Goal: Transaction & Acquisition: Purchase product/service

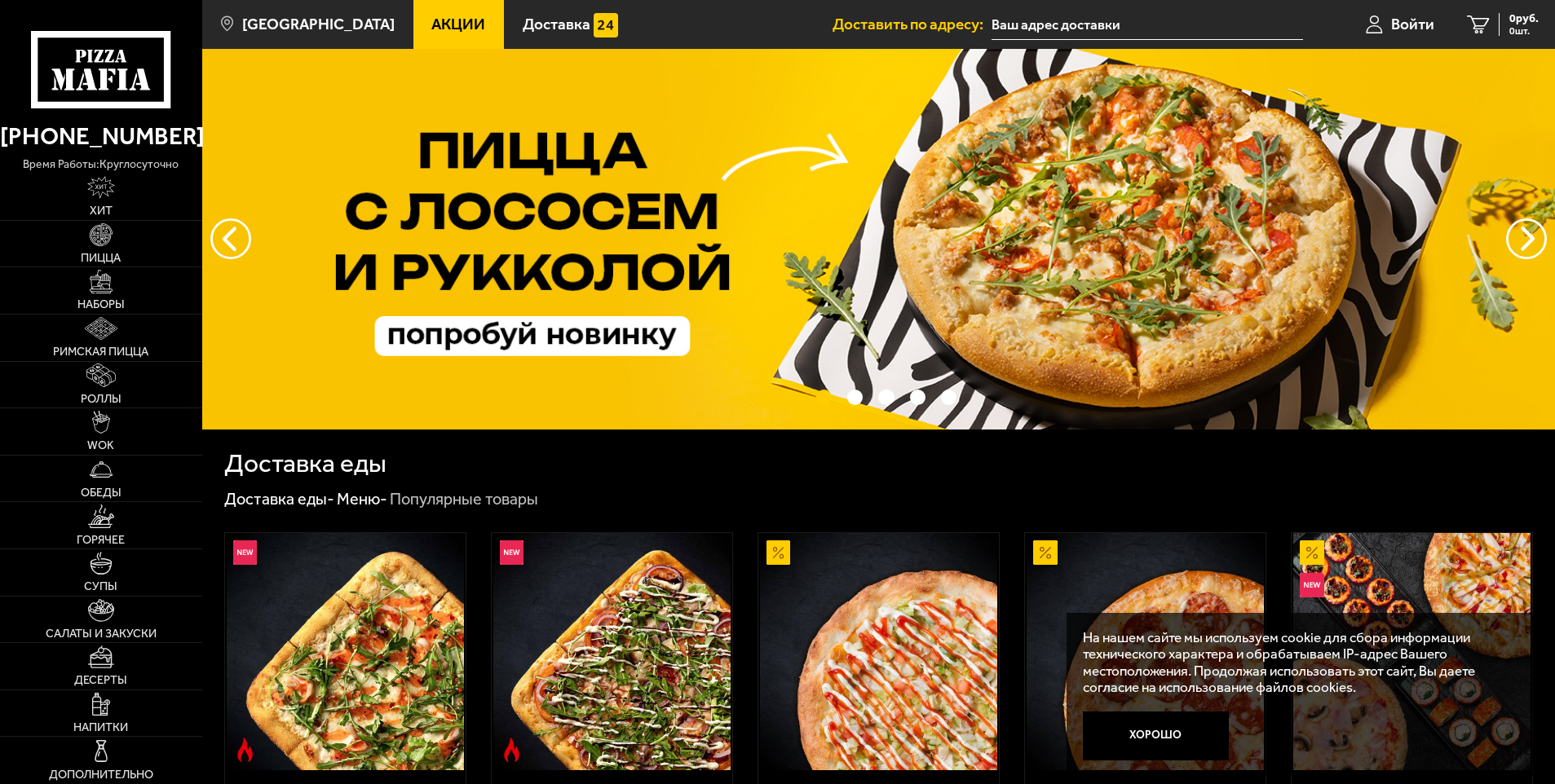
click at [1171, 743] on button "Хорошо" at bounding box center [1156, 736] width 146 height 49
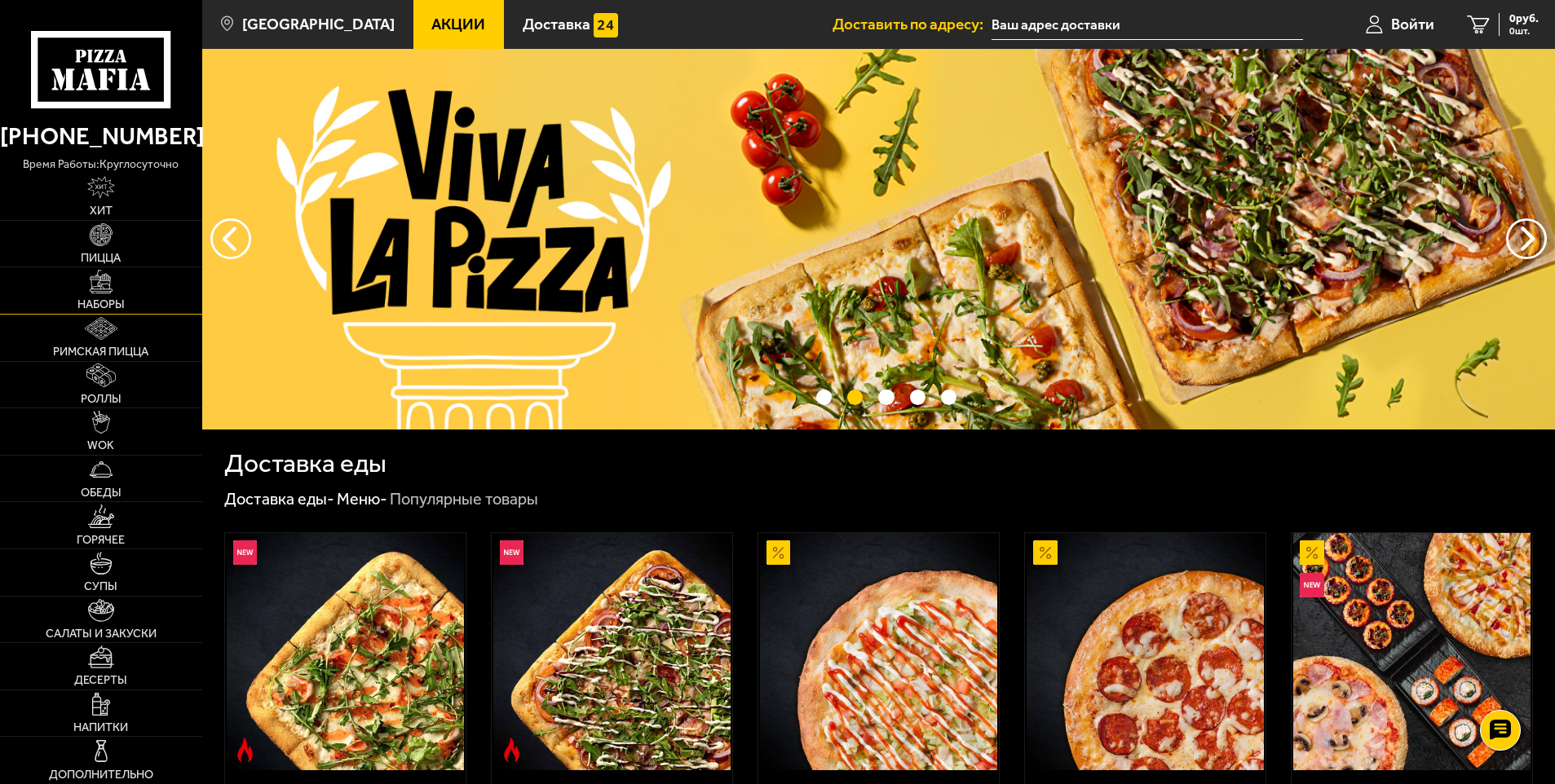
click at [106, 290] on img at bounding box center [101, 281] width 23 height 23
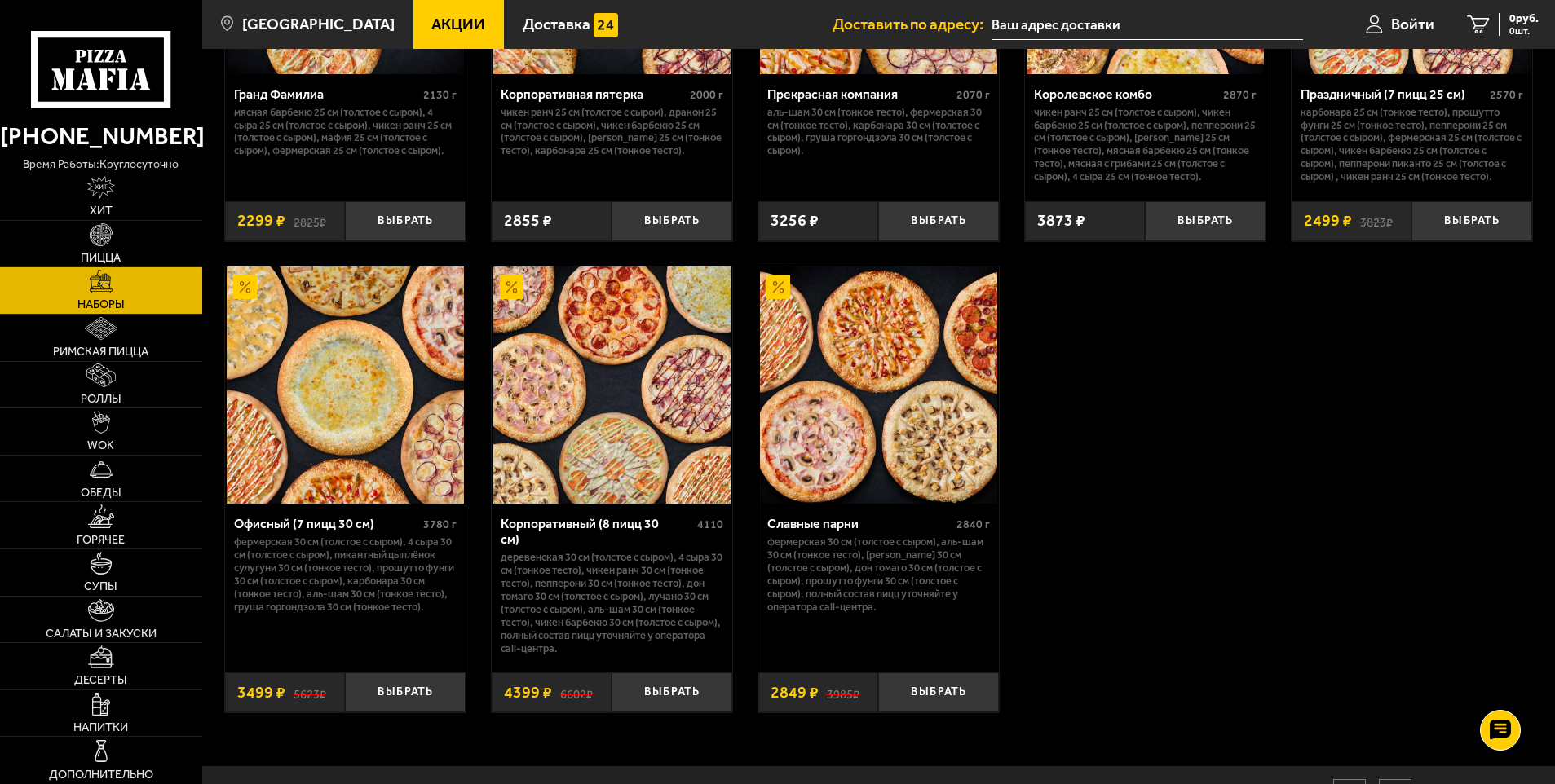
scroll to position [2387, 0]
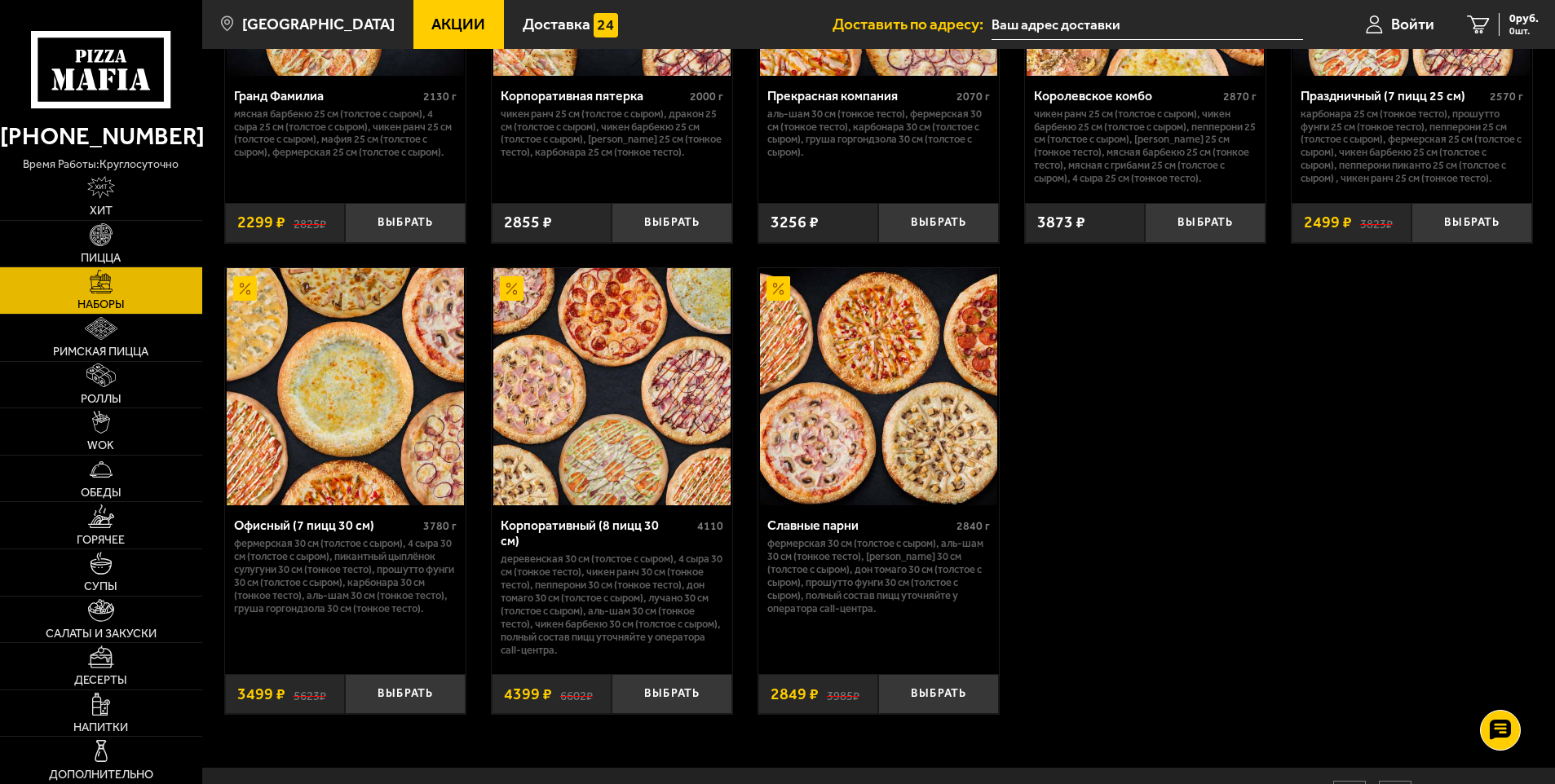
click at [335, 421] on img at bounding box center [345, 387] width 237 height 237
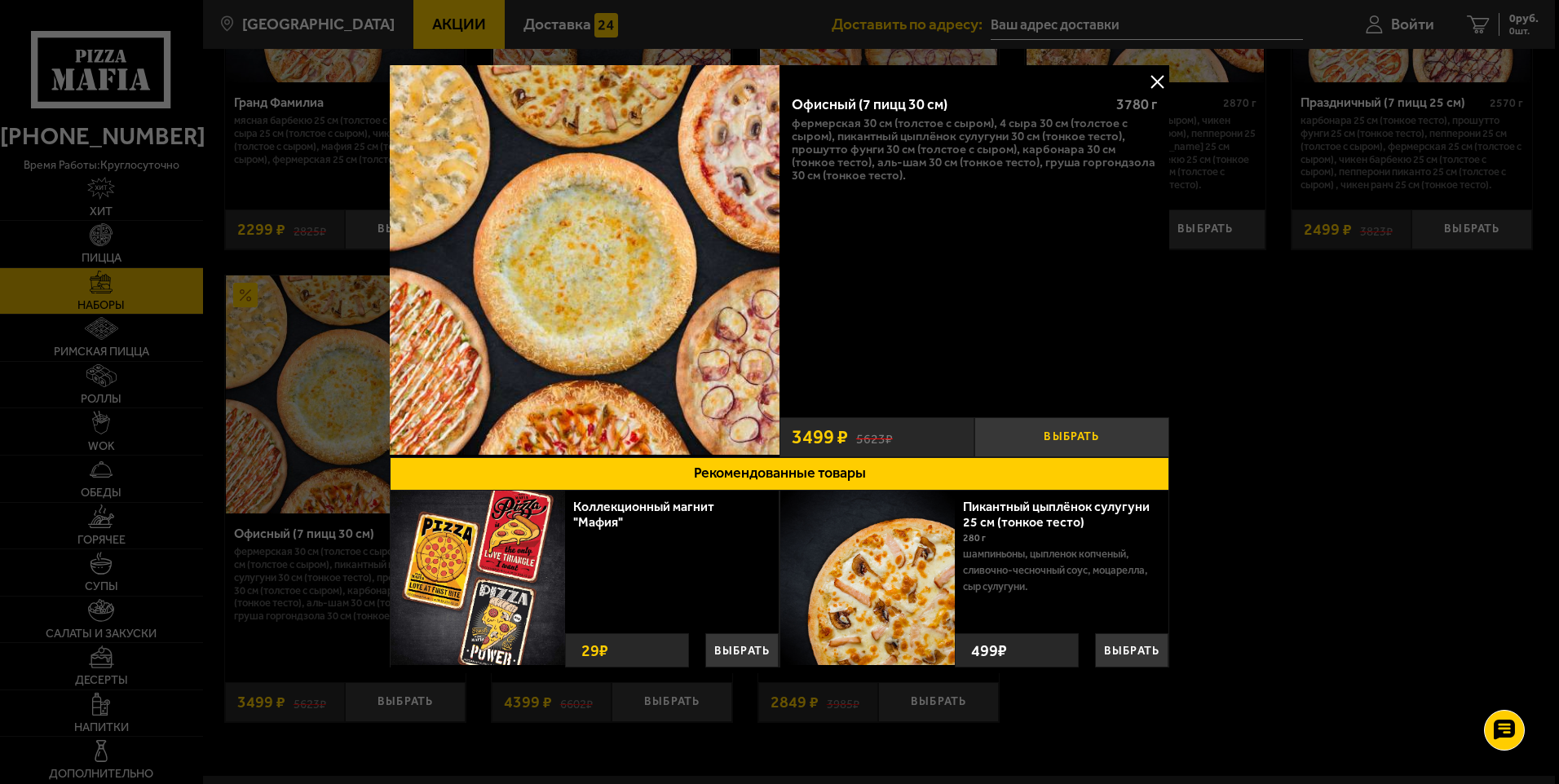
click at [1060, 432] on button "Выбрать" at bounding box center [1071, 437] width 195 height 40
click at [1157, 79] on button at bounding box center [1157, 81] width 24 height 24
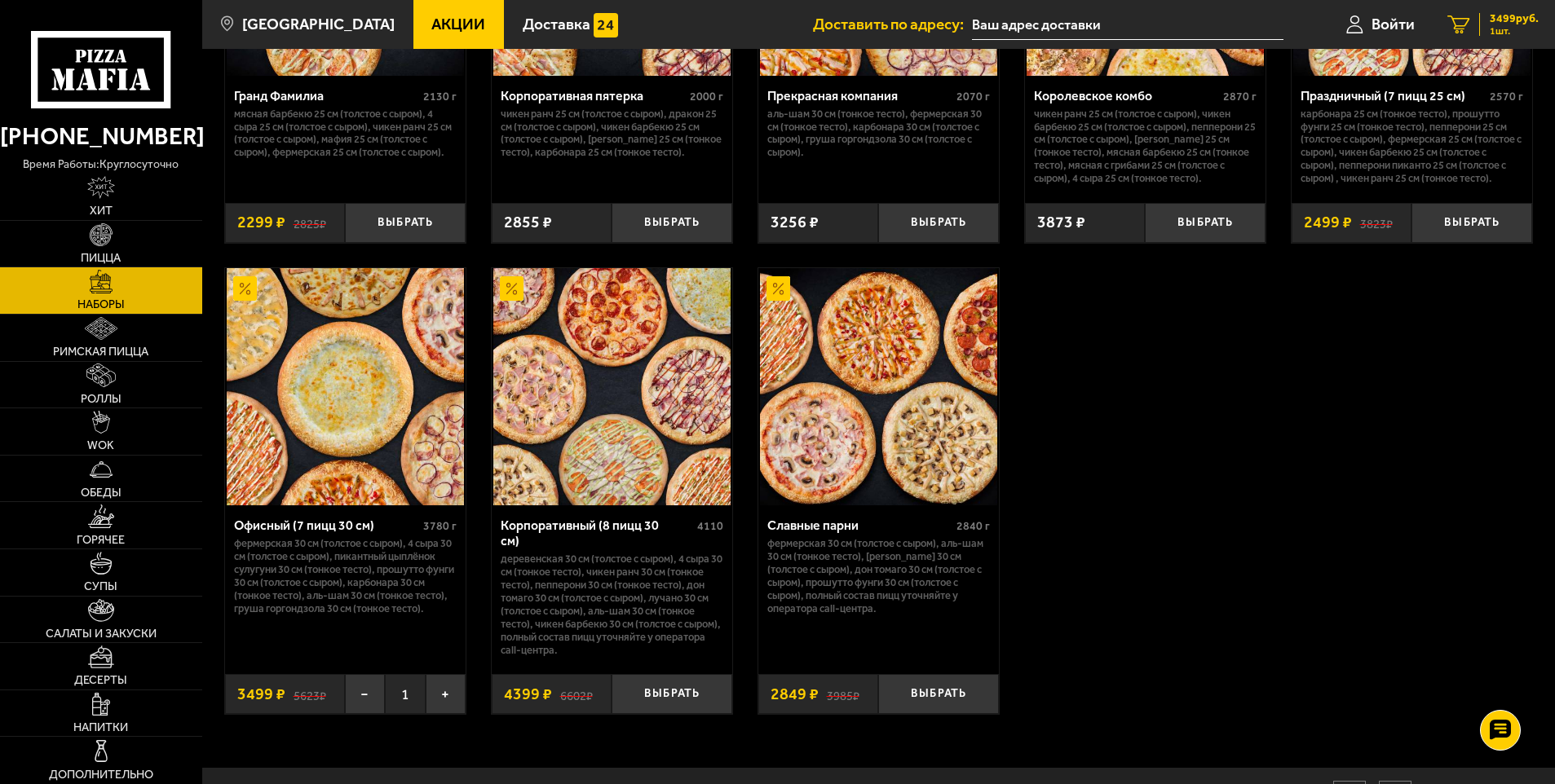
click at [1468, 21] on icon "1" at bounding box center [1458, 25] width 22 height 19
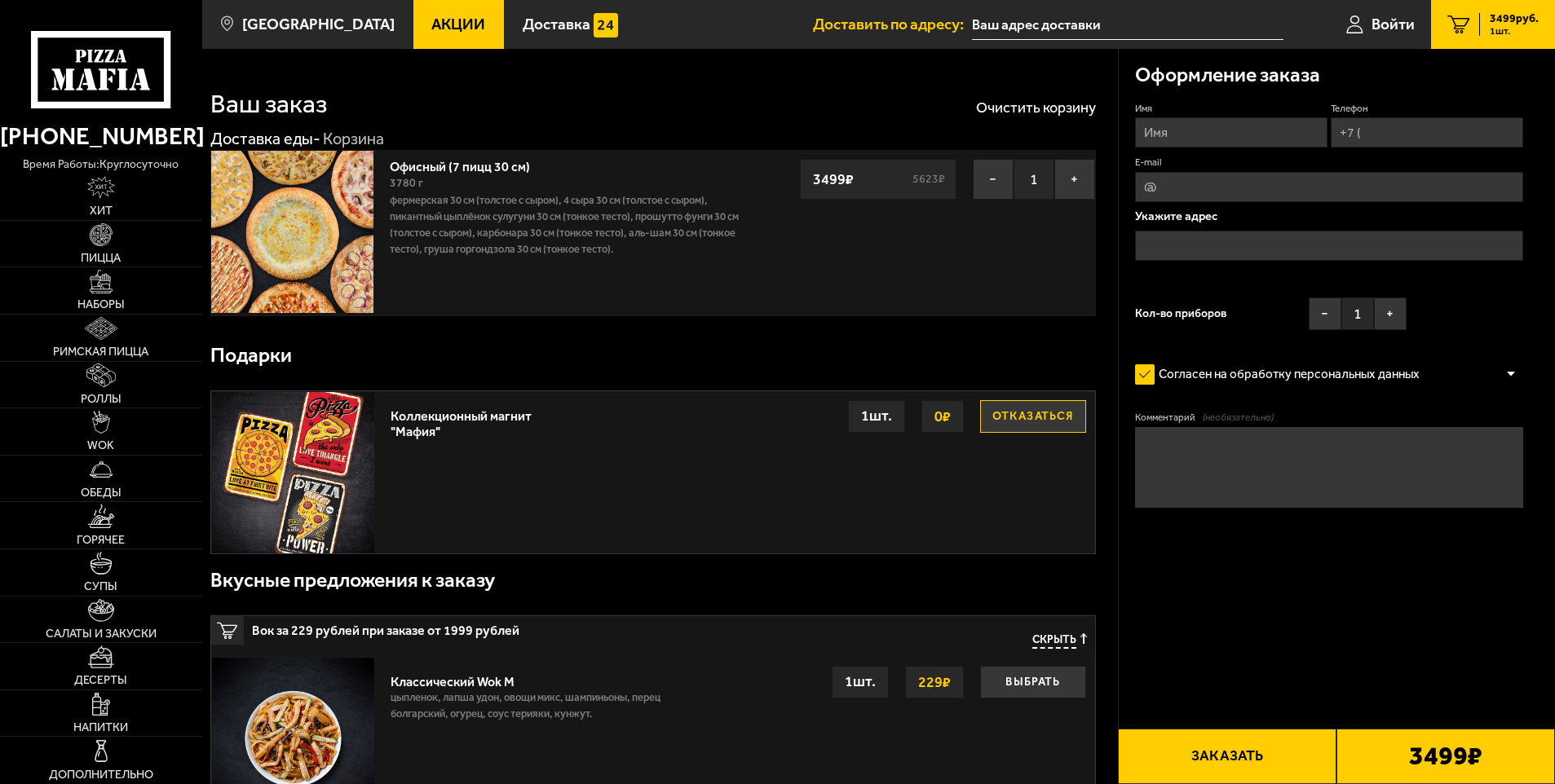
click at [1172, 133] on input "Имя" at bounding box center [1231, 133] width 193 height 30
type input "[PERSON_NAME]"
type input "[PHONE_NUMBER]"
type input "[EMAIL_ADDRESS][DOMAIN_NAME]"
click at [1152, 246] on input "text" at bounding box center [1329, 246] width 389 height 30
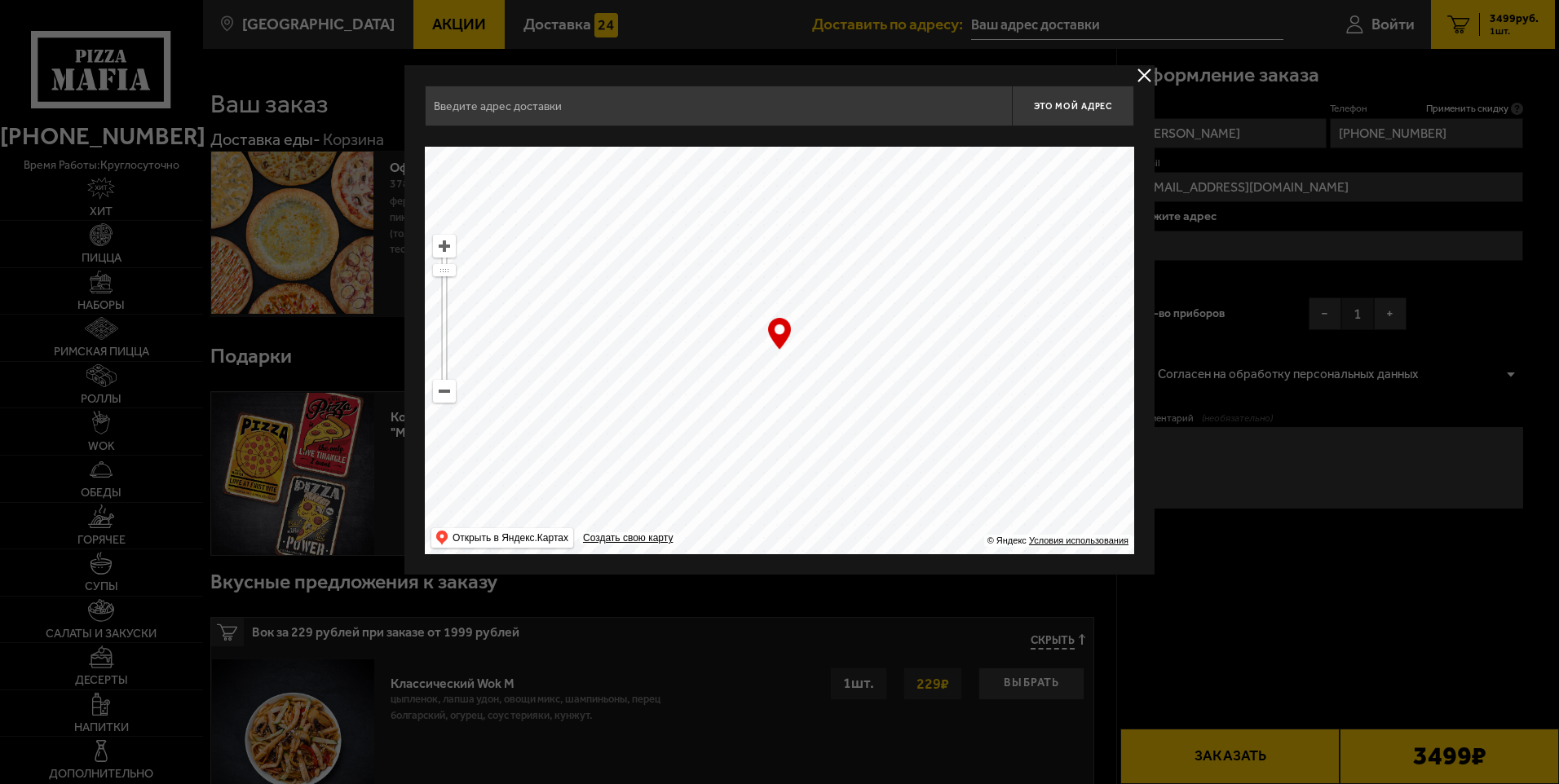
click at [1142, 74] on button "delivery type" at bounding box center [1144, 75] width 21 height 21
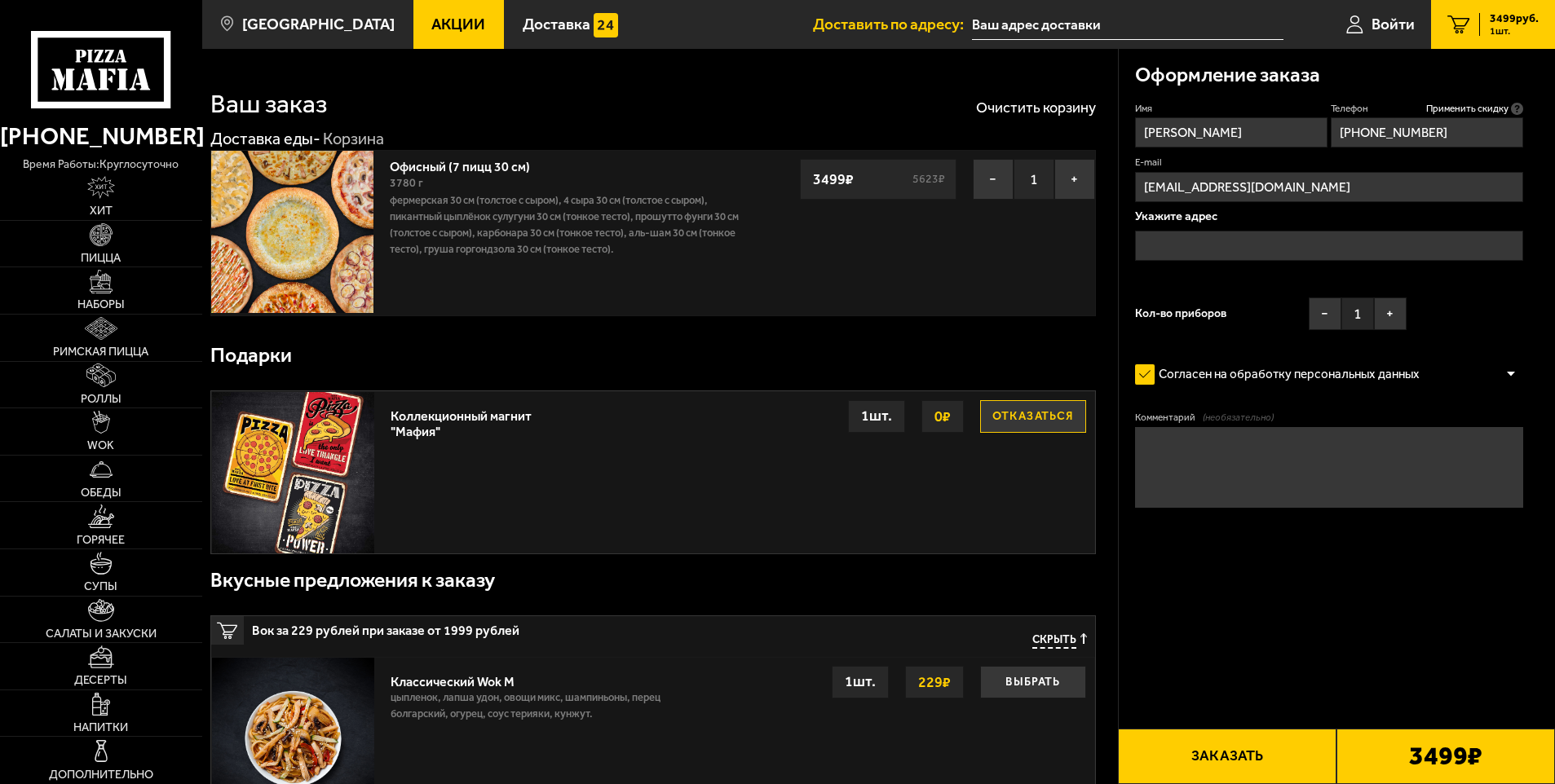
click at [1151, 250] on input "text" at bounding box center [1329, 246] width 389 height 30
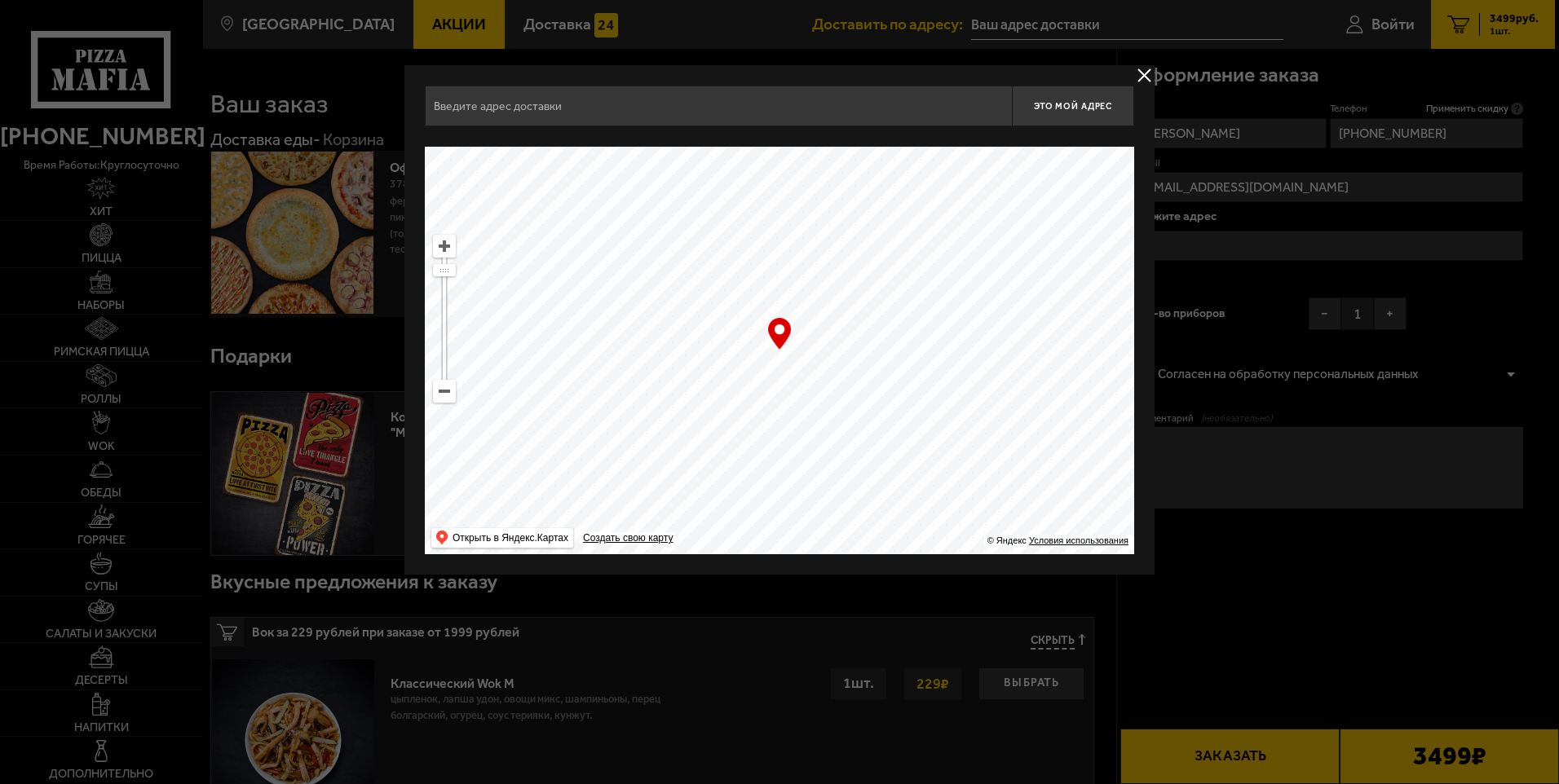
click at [621, 110] on input "text" at bounding box center [719, 105] width 587 height 41
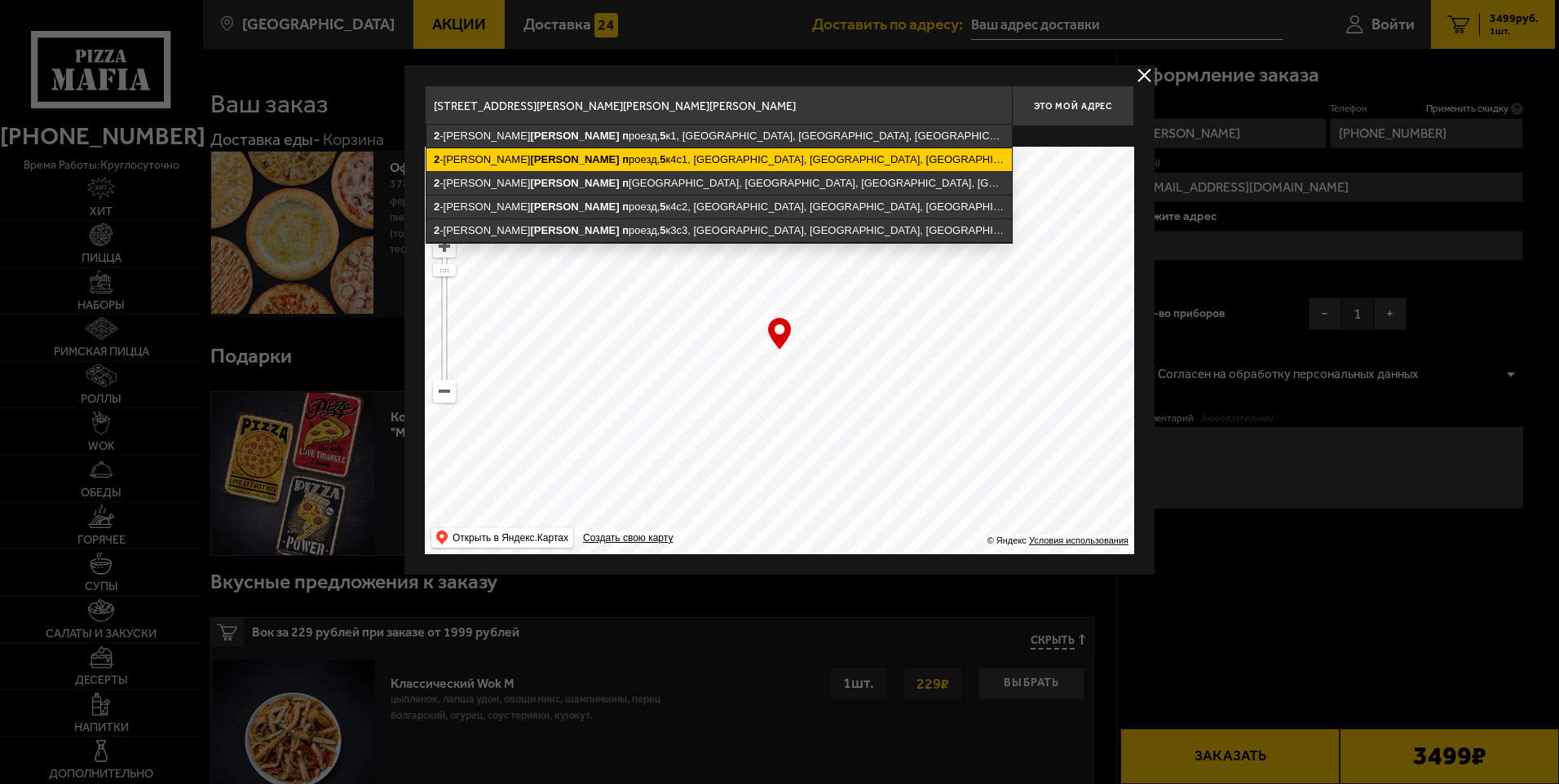
click at [586, 163] on ymaps "[STREET_ADDRESS]" at bounding box center [719, 160] width 586 height 23
type input "[STREET_ADDRESS]"
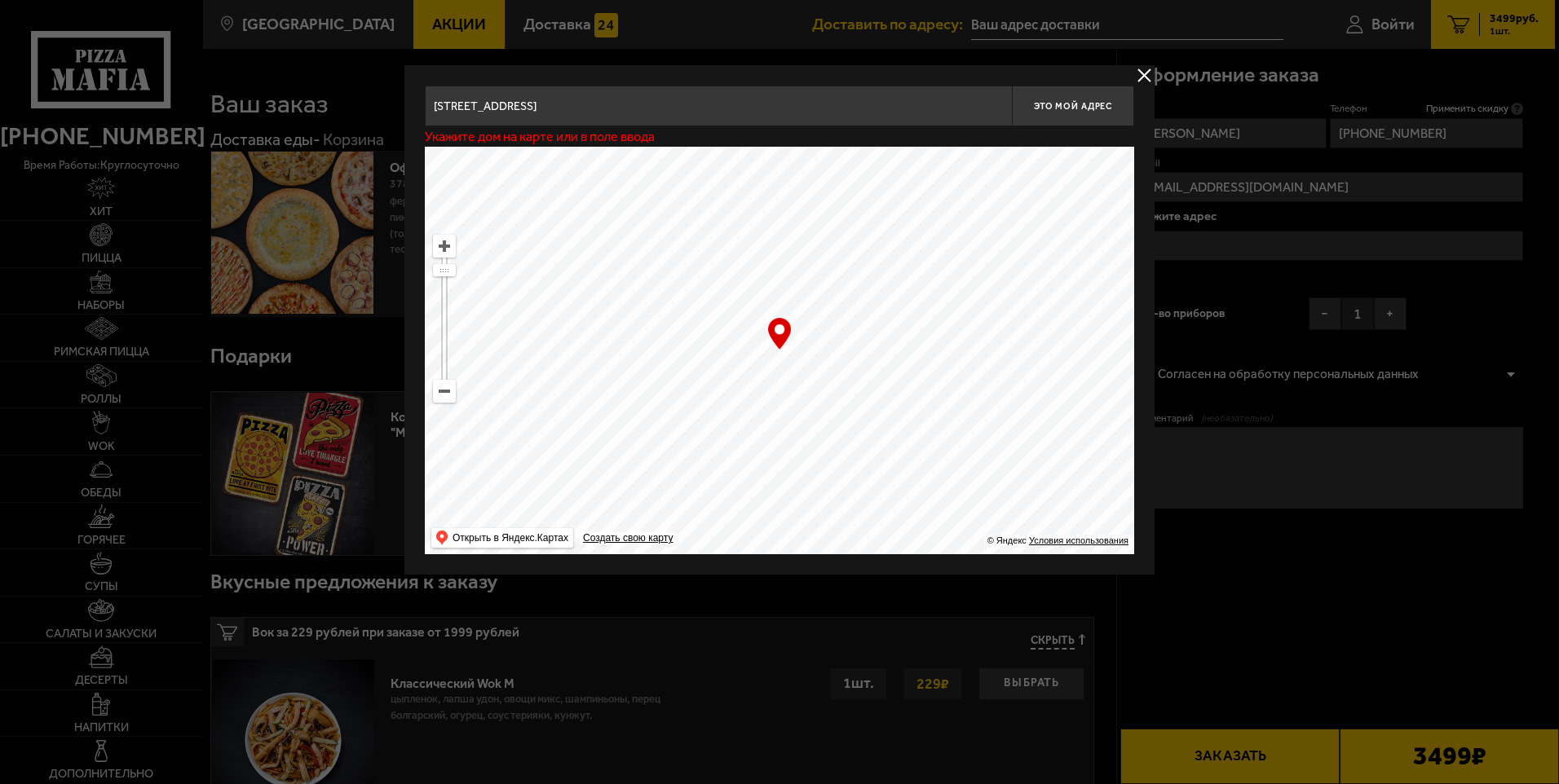
type input "[STREET_ADDRESS]"
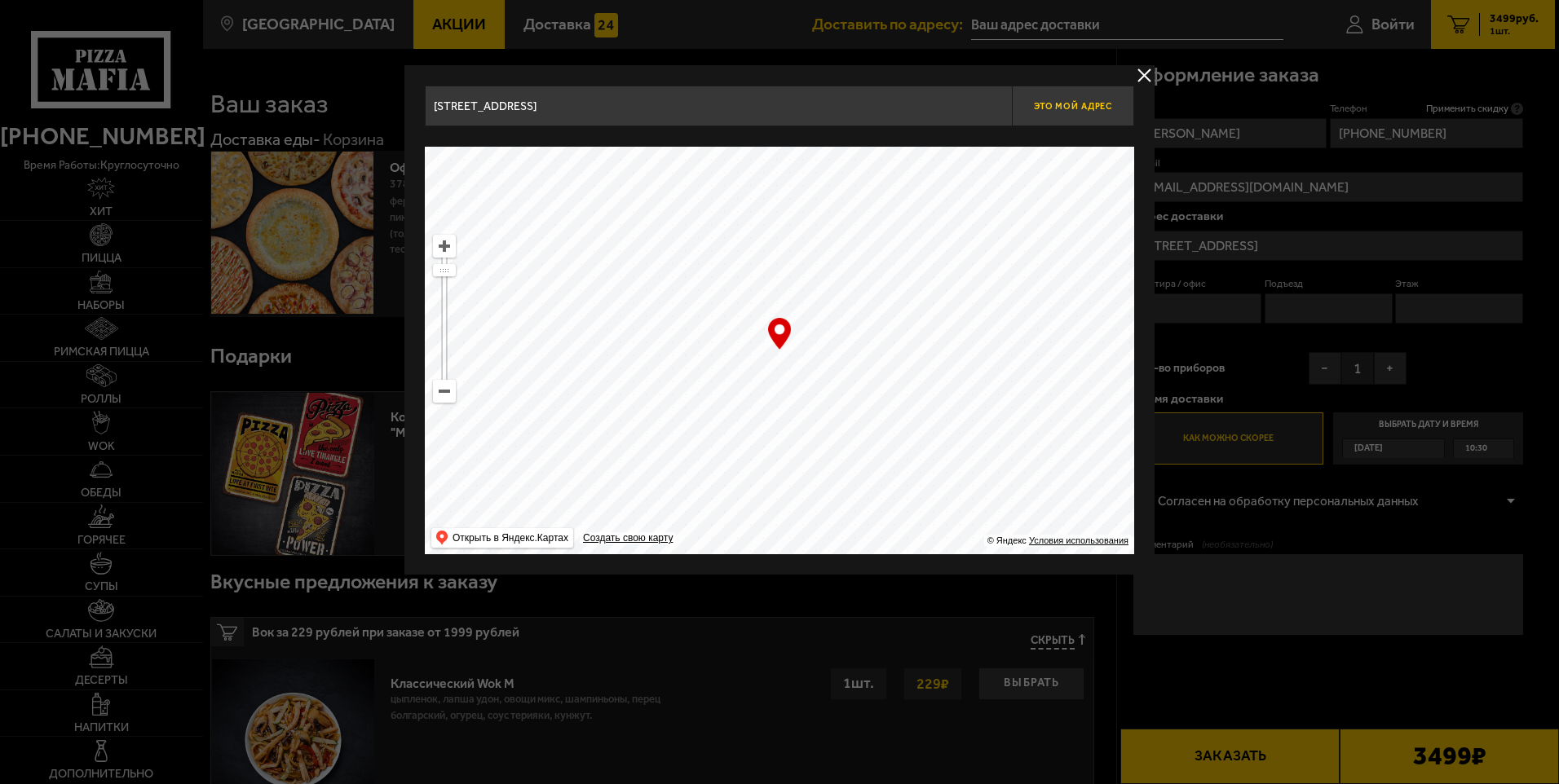
click at [1069, 105] on span "Это мой адрес" at bounding box center [1073, 106] width 78 height 11
type input "[STREET_ADDRESS]"
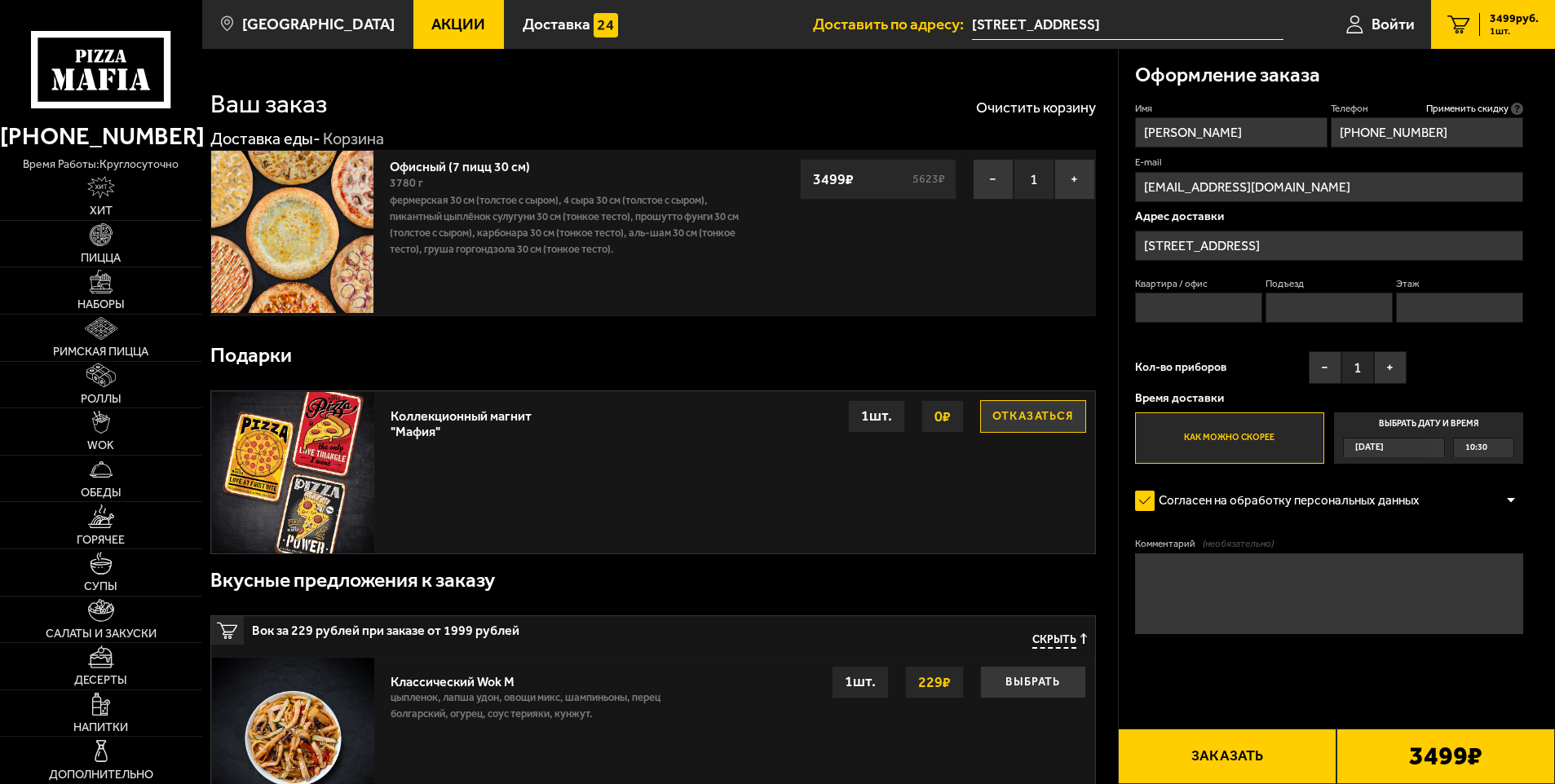
click at [1163, 581] on textarea "Комментарий (необязательно)" at bounding box center [1329, 593] width 389 height 80
click at [1370, 572] on textarea "На первом шлагбауме взять пропуск. наше здание последнее по левой стороне с выв…" at bounding box center [1329, 593] width 389 height 80
type textarea "На первом шлагбауме взять пропуск. Наше здание последнее по левой стороне с выв…"
click at [1396, 448] on div "[DATE]" at bounding box center [1387, 448] width 85 height 19
click at [0, 0] on input "Выбрать дату и время [DATE] 10:30" at bounding box center [0, 0] width 0 height 0
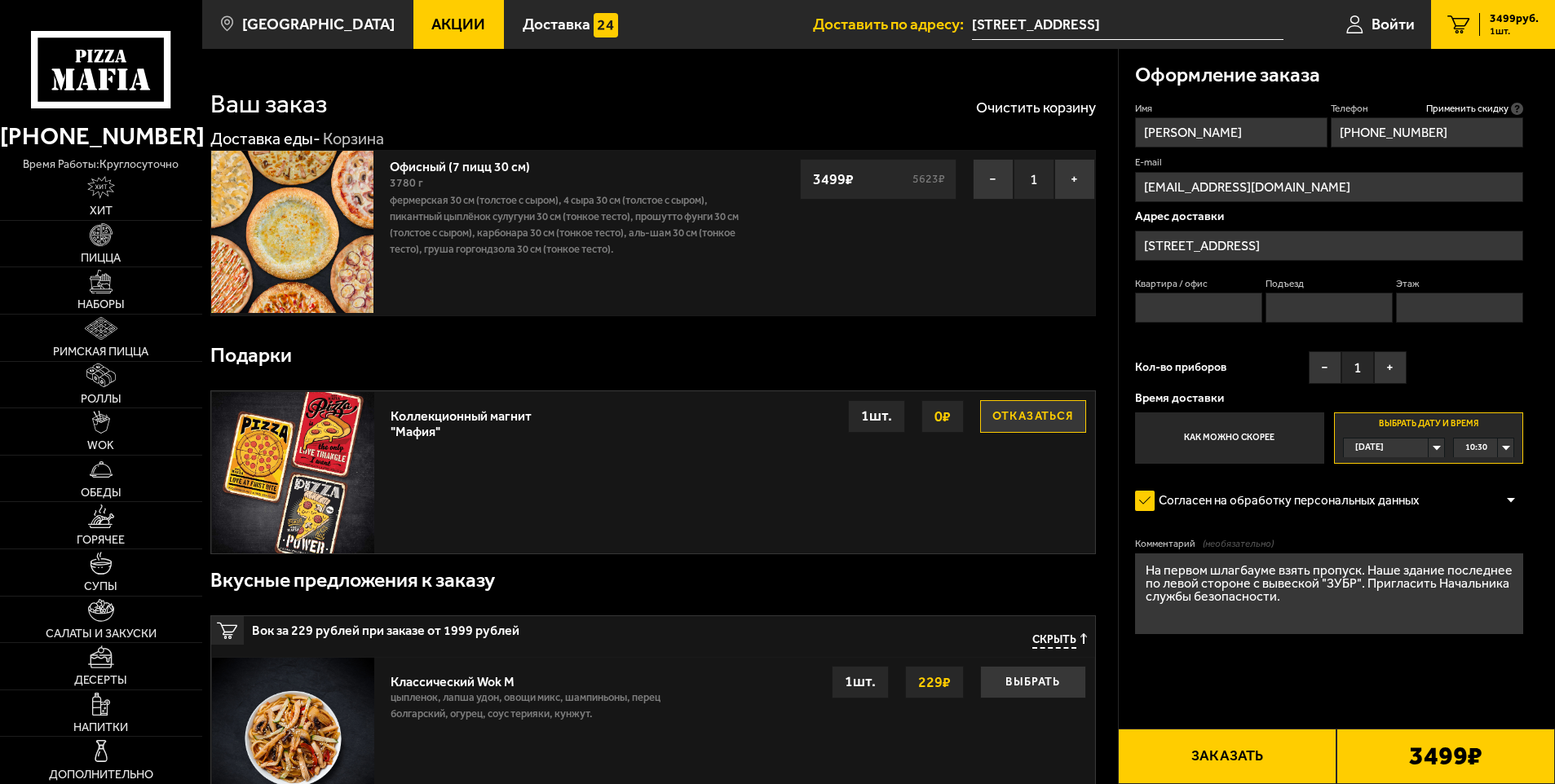
click at [1472, 448] on span "10:30" at bounding box center [1476, 448] width 22 height 19
click at [1483, 588] on span "12:00" at bounding box center [1477, 589] width 22 height 19
click at [1505, 448] on div "12:00" at bounding box center [1484, 448] width 60 height 19
click at [1479, 563] on span "11:45" at bounding box center [1477, 568] width 22 height 19
click at [1230, 759] on button "Заказать" at bounding box center [1226, 757] width 218 height 56
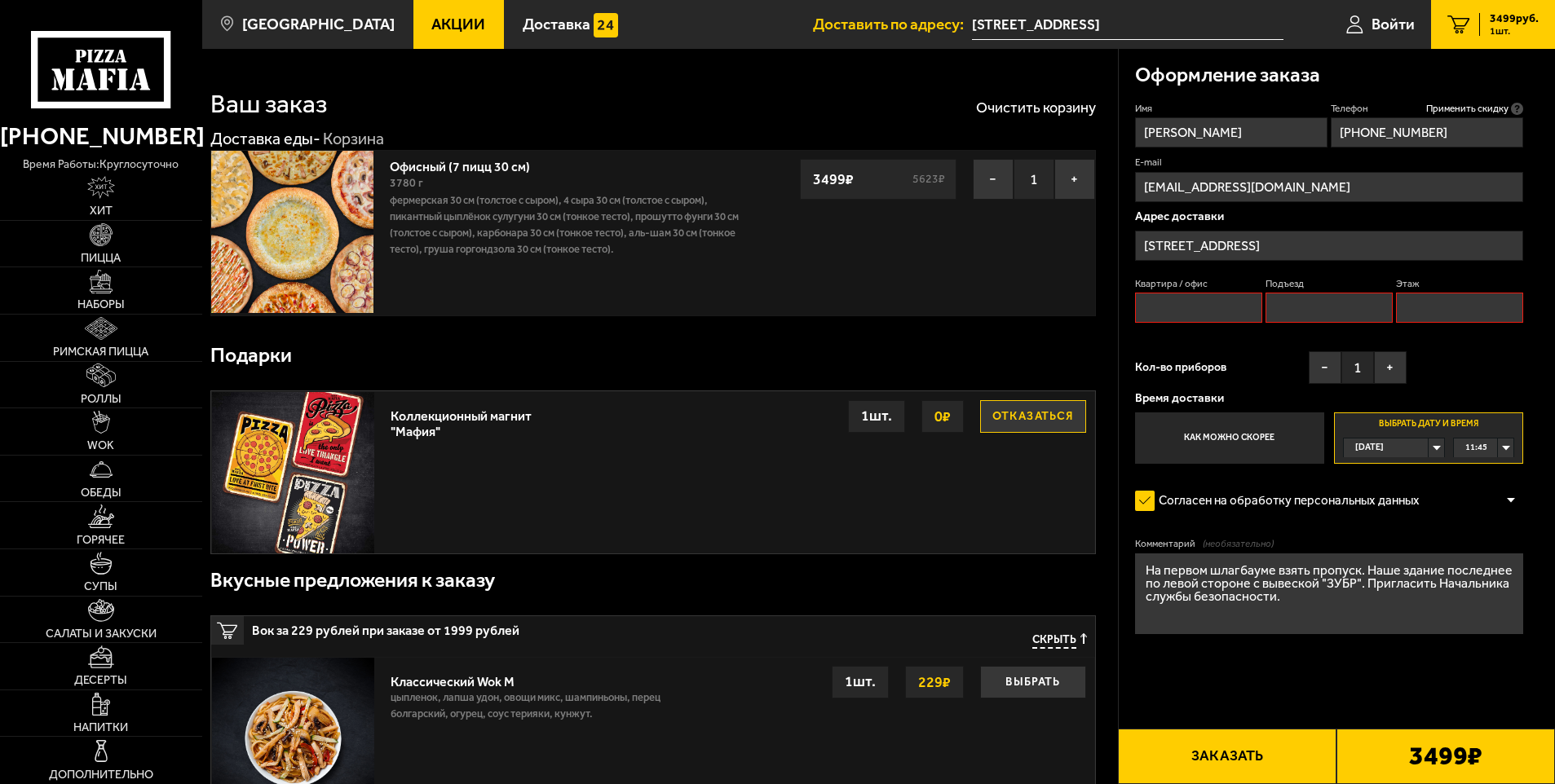
click at [1195, 309] on input "Квартира / офис" at bounding box center [1199, 308] width 128 height 30
type input "офис"
click at [1299, 308] on input "Подъезд" at bounding box center [1329, 308] width 128 height 30
type input "1"
click at [1423, 303] on input "Этаж" at bounding box center [1460, 308] width 128 height 30
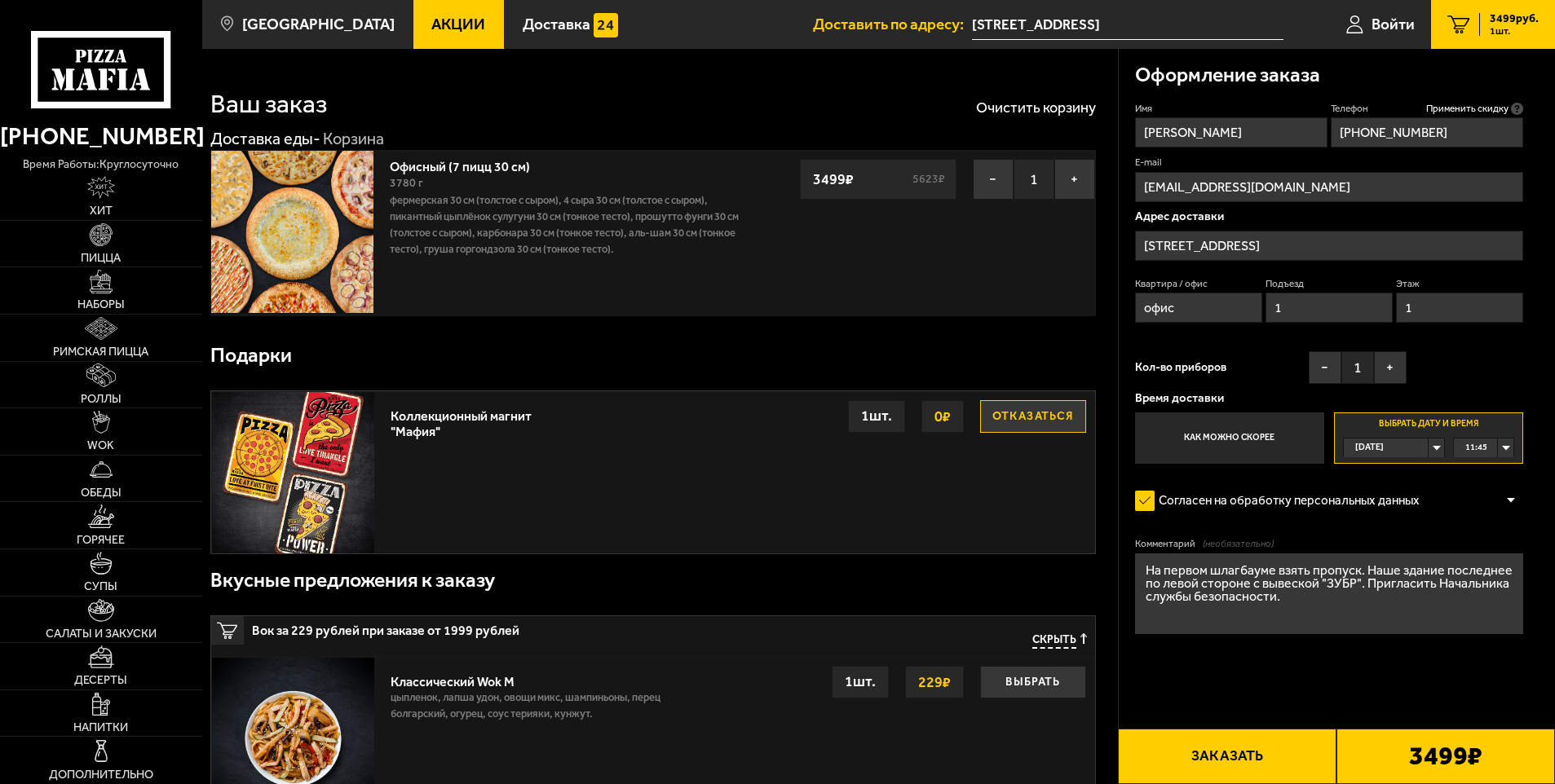
type input "1"
click at [1258, 765] on button "Заказать" at bounding box center [1226, 757] width 218 height 56
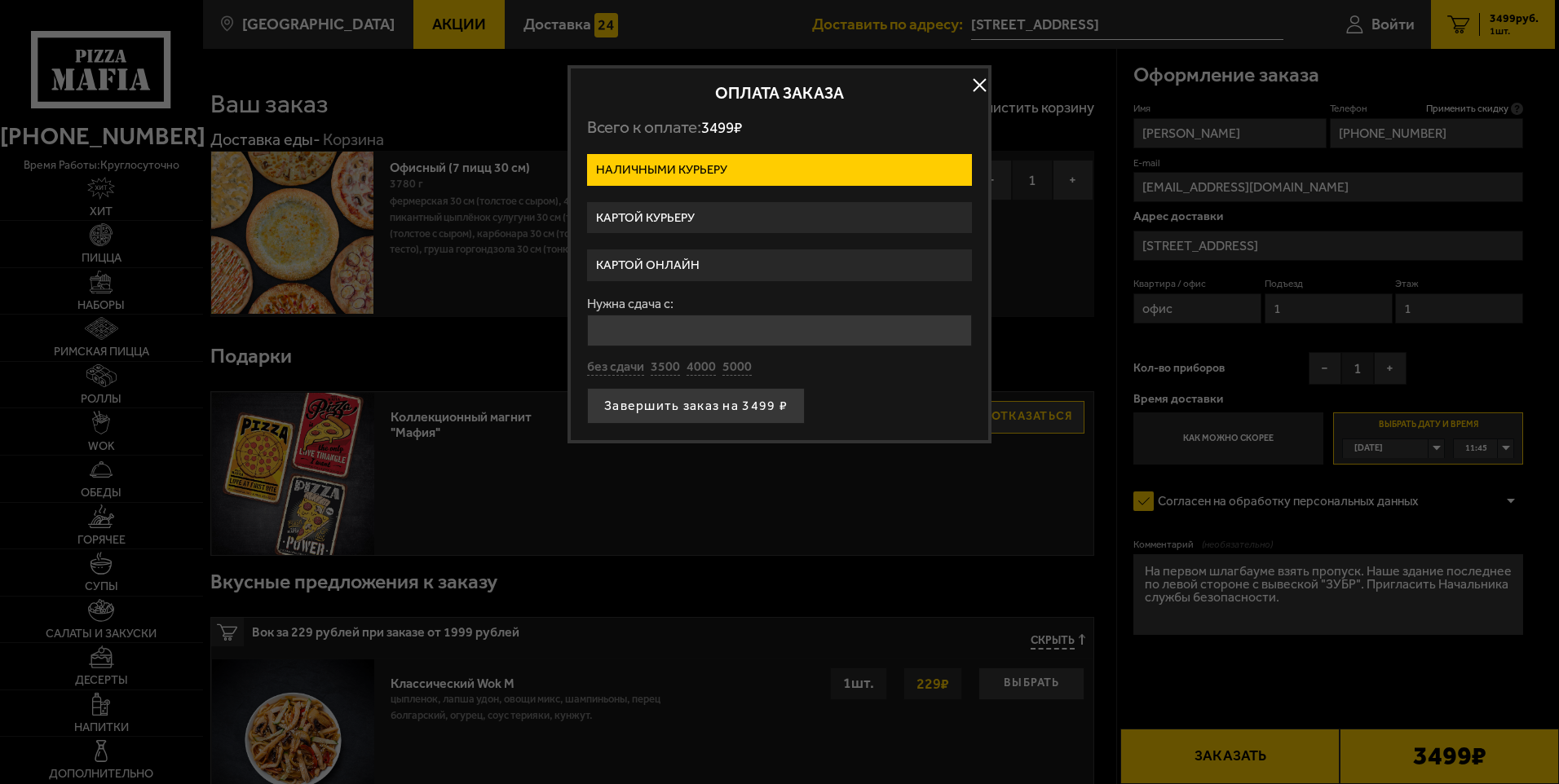
click at [706, 216] on label "Картой курьеру" at bounding box center [780, 218] width 385 height 32
click at [0, 0] on input "Картой курьеру" at bounding box center [0, 0] width 0 height 0
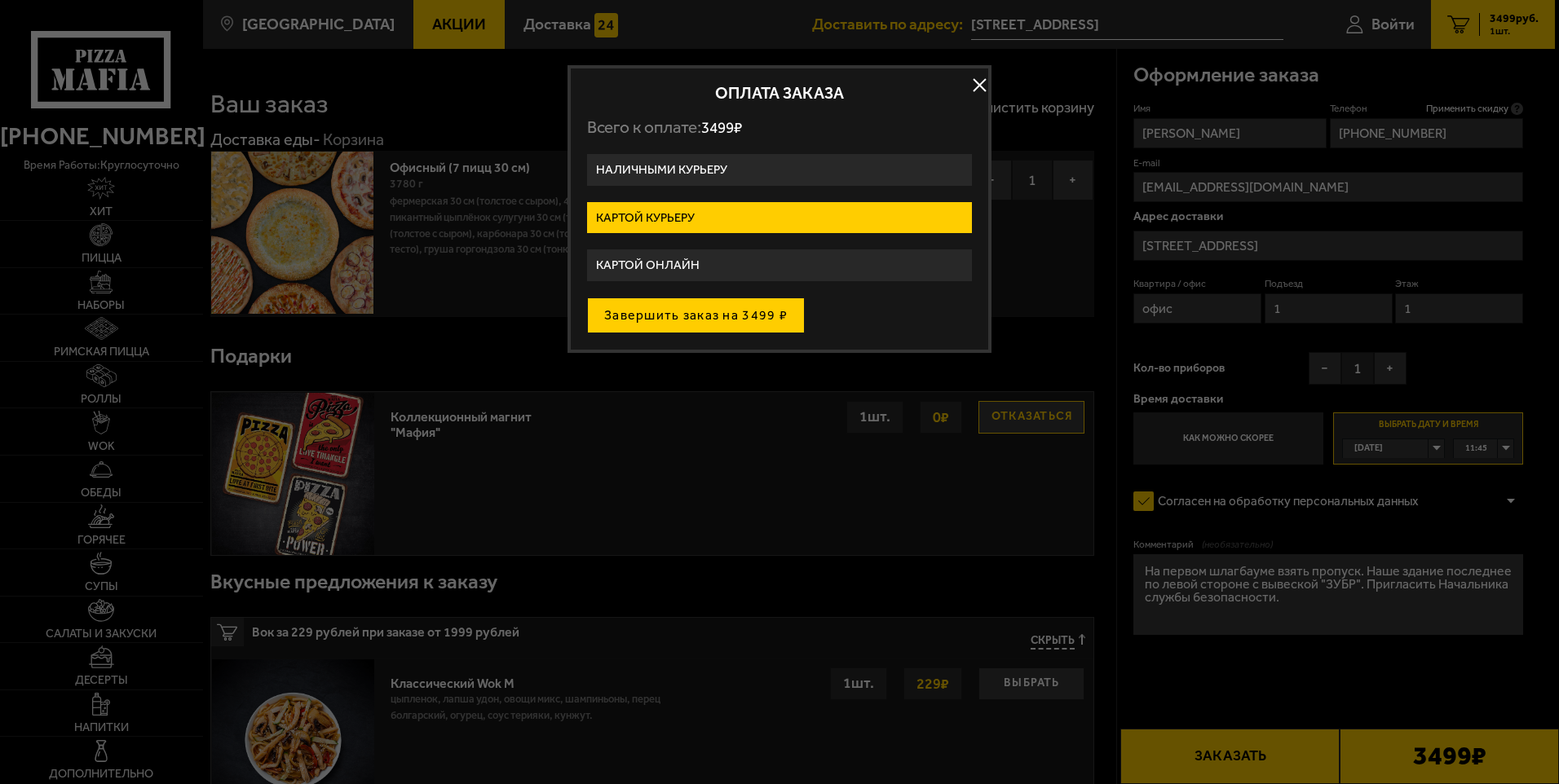
click at [692, 313] on button "Завершить заказ на 3499 ₽" at bounding box center [696, 315] width 217 height 36
